Goal: Transaction & Acquisition: Book appointment/travel/reservation

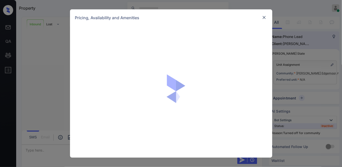
scroll to position [75, 0]
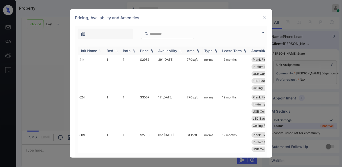
click at [147, 52] on div "Price" at bounding box center [144, 51] width 9 height 4
click at [153, 59] on td "$2667" at bounding box center [147, 74] width 18 height 38
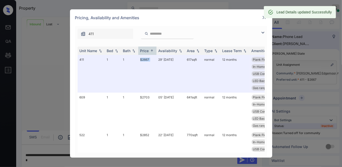
click at [263, 18] on img at bounding box center [264, 17] width 5 height 5
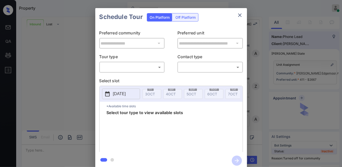
scroll to position [108, 0]
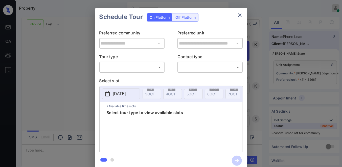
click at [138, 67] on body "Property [PERSON_NAME] Online Set yourself offline Set yourself on break Profil…" at bounding box center [171, 83] width 342 height 167
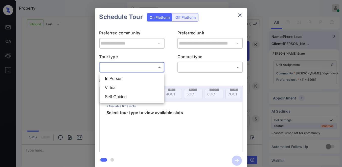
click at [132, 79] on li "In Person" at bounding box center [132, 78] width 62 height 9
type input "********"
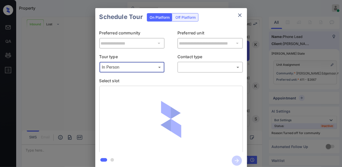
click at [181, 67] on body "Property Samantha Soliven Online Set yourself offline Set yourself on break Pro…" at bounding box center [171, 83] width 342 height 167
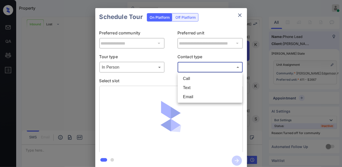
click at [190, 76] on li "Call" at bounding box center [210, 78] width 62 height 9
type input "****"
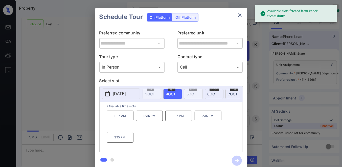
click at [125, 93] on p "[DATE]" at bounding box center [119, 94] width 13 height 6
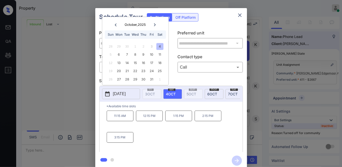
click at [126, 93] on p "[DATE]" at bounding box center [119, 94] width 13 height 6
click at [121, 61] on div "13" at bounding box center [119, 62] width 7 height 7
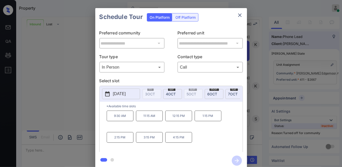
click at [179, 107] on p "*Available time slots" at bounding box center [175, 106] width 136 height 9
click at [305, 73] on div "**********" at bounding box center [171, 88] width 342 height 177
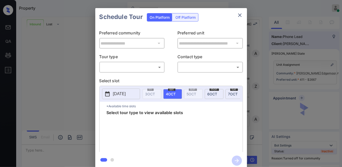
scroll to position [108, 0]
click at [139, 67] on body "Property Samantha Soliven Online Set yourself offline Set yourself on break Pro…" at bounding box center [171, 83] width 342 height 167
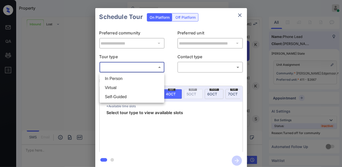
click at [131, 80] on li "In Person" at bounding box center [132, 78] width 62 height 9
type input "********"
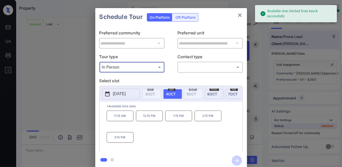
click at [125, 93] on p "[DATE]" at bounding box center [119, 94] width 13 height 6
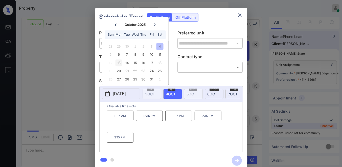
click at [119, 62] on div "13" at bounding box center [119, 62] width 7 height 7
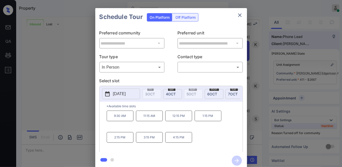
click at [154, 119] on p "11:15 AM" at bounding box center [149, 115] width 27 height 11
click at [208, 135] on div "9:30 AM 11:15 AM 12:15 PM 1:15 PM 2:15 PM 3:15 PM 4:15 PM" at bounding box center [175, 130] width 136 height 40
click at [152, 141] on p "3:15 PM" at bounding box center [149, 137] width 27 height 11
click at [240, 18] on icon "close" at bounding box center [240, 15] width 6 height 6
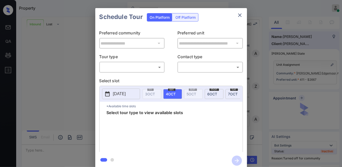
click at [141, 70] on body "Property Samantha Soliven Online Set yourself offline Set yourself on break Pro…" at bounding box center [171, 83] width 342 height 167
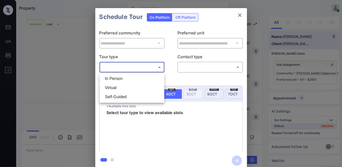
click at [128, 87] on li "Virtual" at bounding box center [132, 87] width 62 height 9
type input "*******"
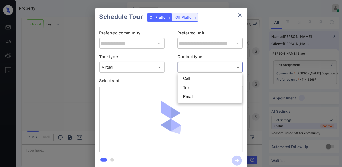
click at [194, 67] on body "Property Samantha Soliven Online Set yourself offline Set yourself on break Pro…" at bounding box center [171, 83] width 342 height 167
click at [196, 77] on li "Call" at bounding box center [210, 78] width 62 height 9
type input "****"
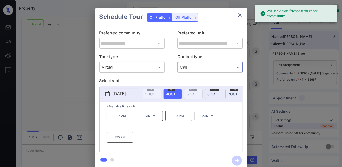
click at [122, 95] on p "[DATE]" at bounding box center [119, 94] width 13 height 6
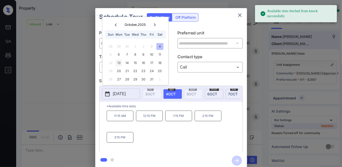
click at [120, 62] on div "13" at bounding box center [119, 62] width 7 height 7
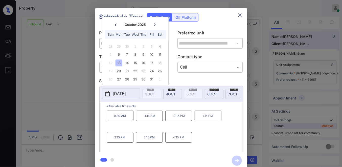
click at [126, 139] on p "2:15 PM" at bounding box center [120, 137] width 27 height 11
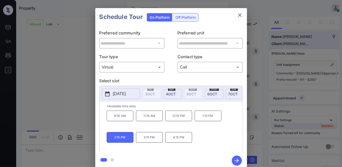
click at [237, 161] on icon "button" at bounding box center [237, 160] width 10 height 10
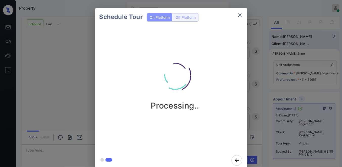
click at [239, 16] on icon "close" at bounding box center [240, 15] width 6 height 6
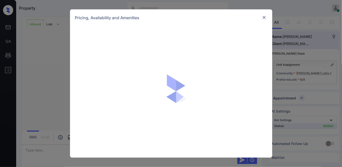
scroll to position [128, 0]
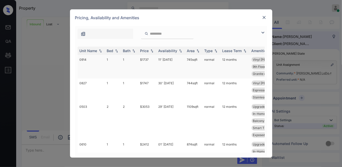
click at [148, 52] on div "Price" at bounding box center [144, 51] width 9 height 4
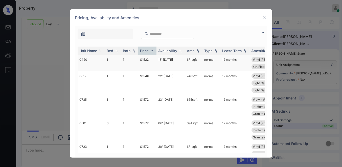
click at [150, 57] on td "$1522" at bounding box center [147, 63] width 18 height 16
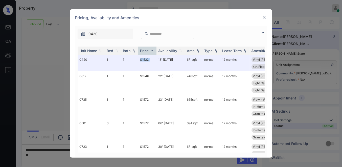
click at [264, 18] on img at bounding box center [264, 17] width 5 height 5
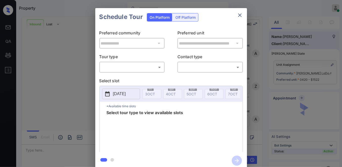
scroll to position [161, 0]
click at [281, 49] on div "**********" at bounding box center [171, 88] width 342 height 177
click at [128, 68] on body "Property [PERSON_NAME] Online Set yourself offline Set yourself on break Profil…" at bounding box center [171, 83] width 342 height 167
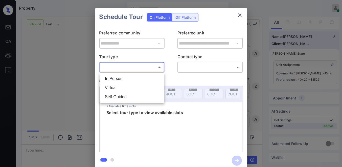
scroll to position [194, 0]
click at [130, 75] on li "In Person" at bounding box center [132, 78] width 62 height 9
type input "********"
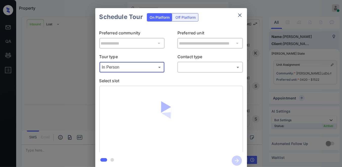
click at [194, 65] on body "Property [PERSON_NAME] Online Set yourself offline Set yourself on break Profil…" at bounding box center [171, 83] width 342 height 167
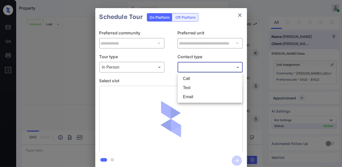
click at [199, 82] on li "Call" at bounding box center [210, 78] width 62 height 9
type input "****"
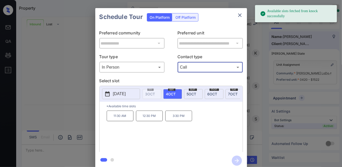
click at [126, 95] on p "[DATE]" at bounding box center [119, 94] width 13 height 6
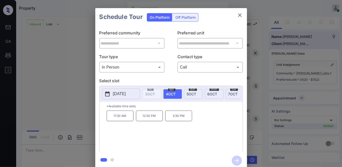
click at [214, 110] on p "*Available time slots" at bounding box center [175, 106] width 136 height 9
click at [155, 119] on p "12:30 PM" at bounding box center [149, 115] width 27 height 11
click at [237, 158] on icon "button" at bounding box center [237, 160] width 10 height 10
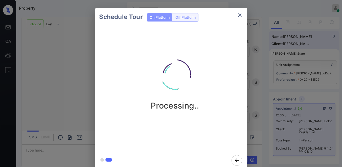
click at [241, 14] on icon "close" at bounding box center [240, 15] width 4 height 4
